Goal: Task Accomplishment & Management: Complete application form

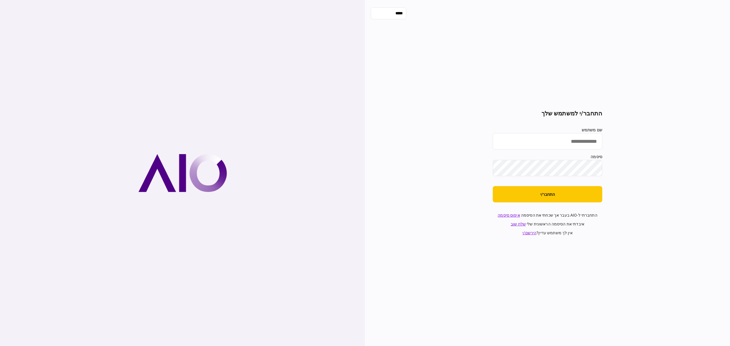
type input "**********"
click at [566, 201] on button "התחבר/י" at bounding box center [548, 194] width 110 height 16
click at [544, 196] on button "התחבר/י" at bounding box center [548, 194] width 110 height 16
